Goal: Task Accomplishment & Management: Manage account settings

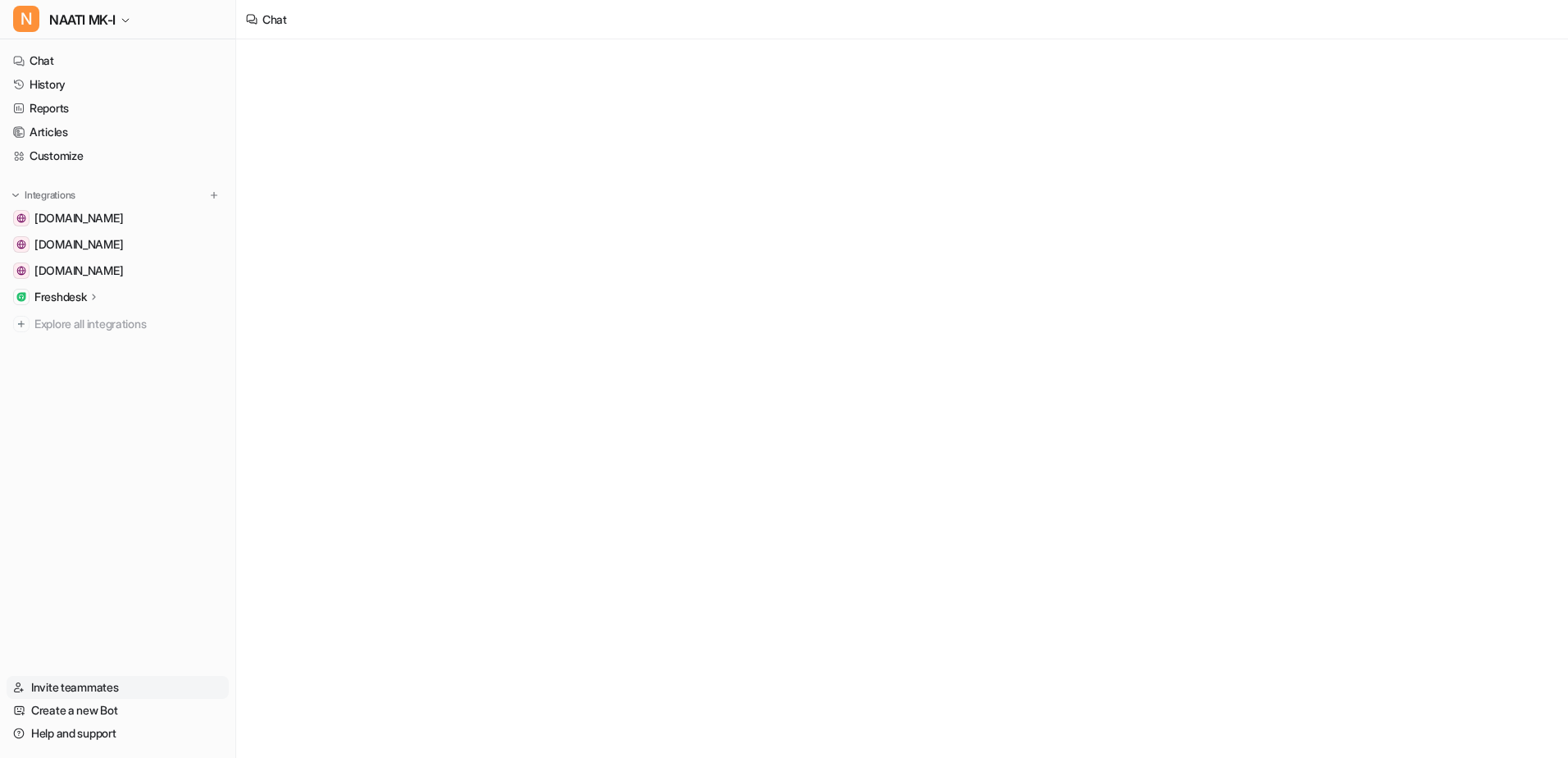
click at [95, 683] on link "Invite teammates" at bounding box center [118, 687] width 223 height 23
